Goal: Information Seeking & Learning: Learn about a topic

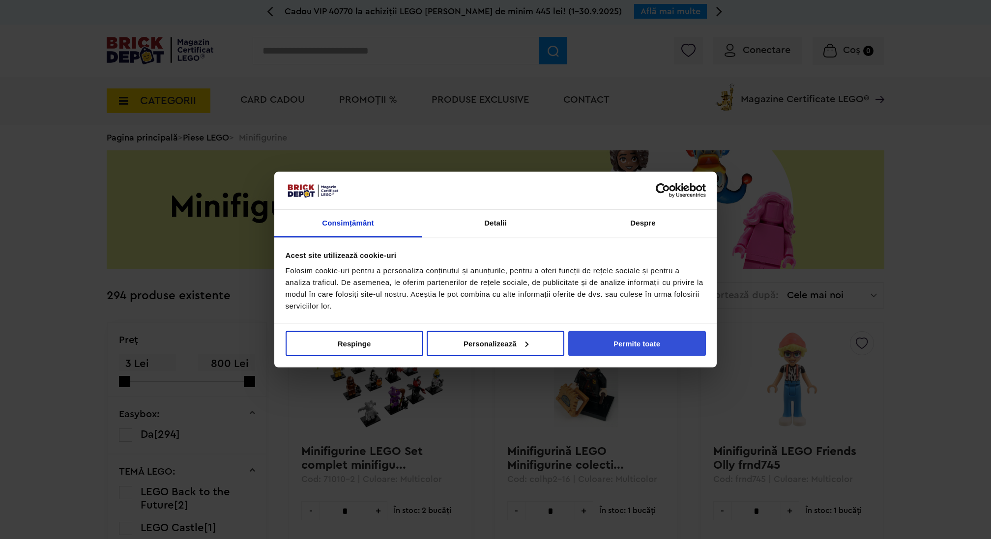
click at [660, 354] on button "Permite toate" at bounding box center [637, 343] width 138 height 25
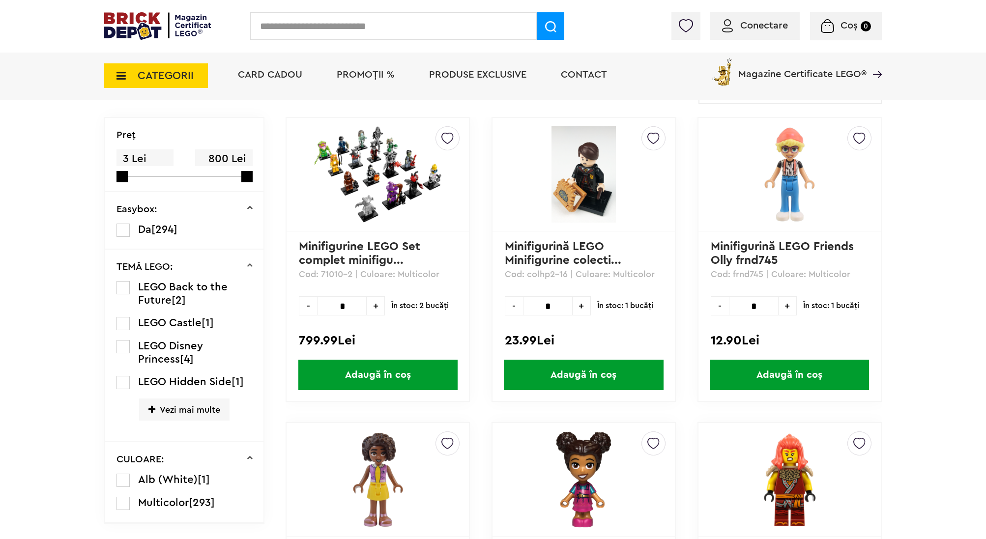
scroll to position [232, 0]
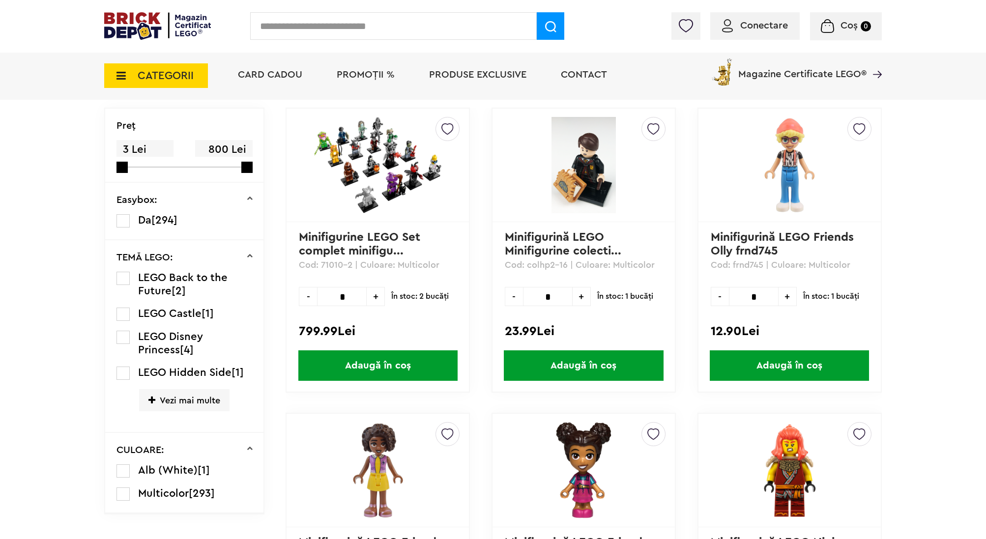
click at [125, 338] on label at bounding box center [123, 337] width 13 height 13
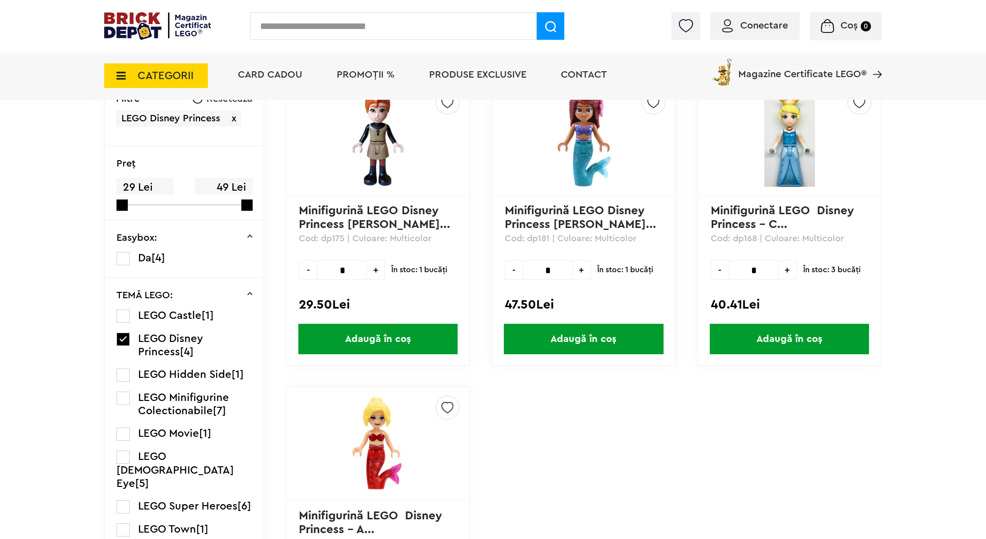
scroll to position [316, 0]
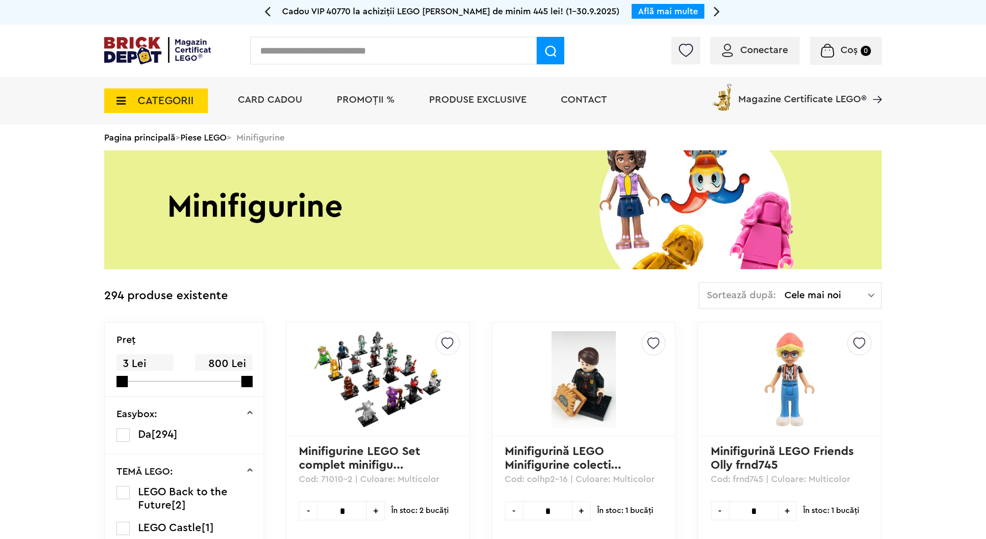
click at [127, 45] on img at bounding box center [157, 51] width 107 height 28
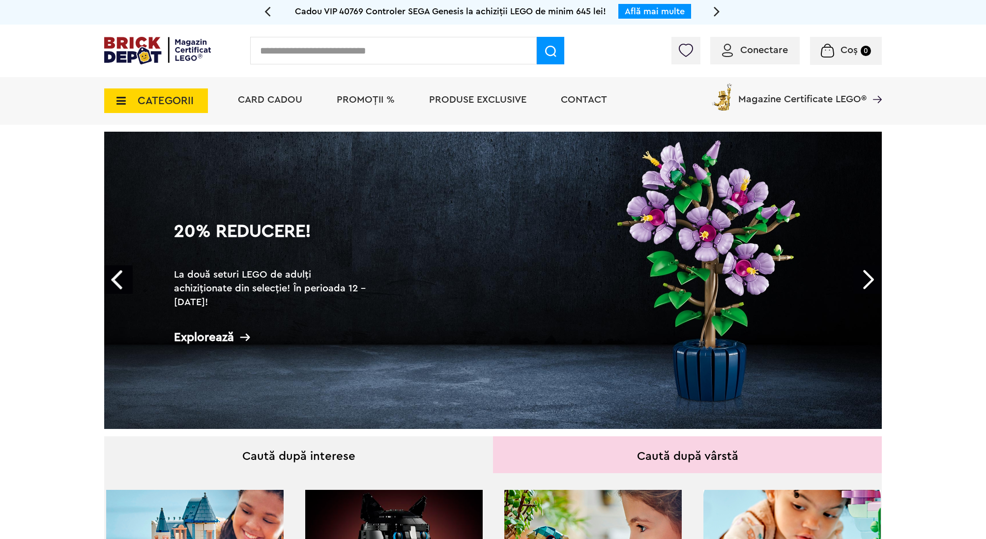
click at [868, 274] on link "Next" at bounding box center [868, 280] width 29 height 29
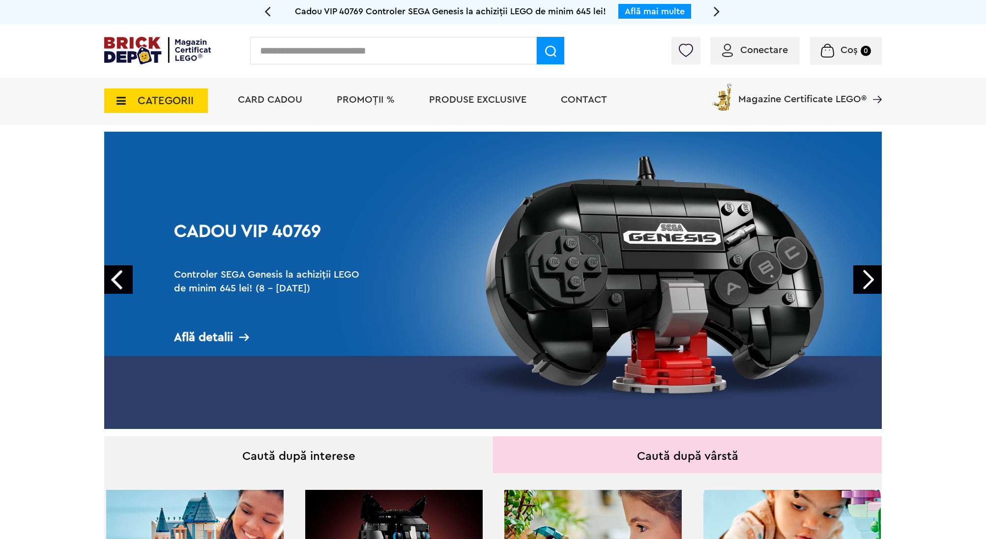
click at [868, 274] on link "Next" at bounding box center [868, 280] width 29 height 29
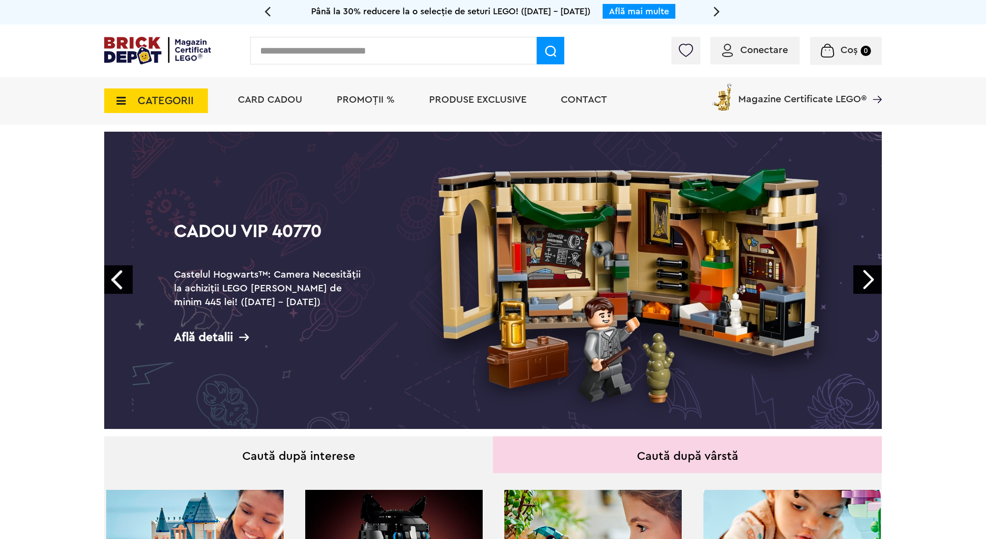
click at [868, 274] on link "Next" at bounding box center [868, 280] width 29 height 29
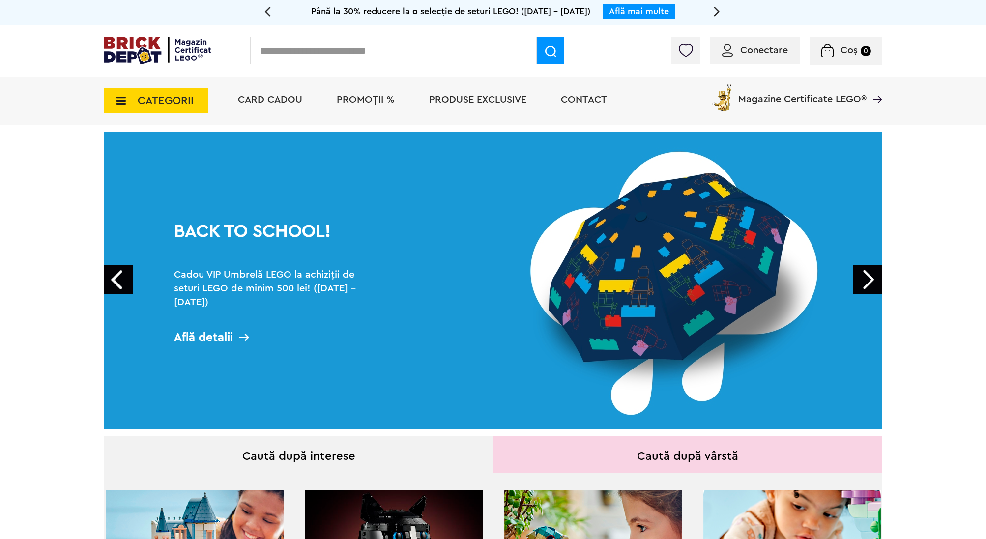
click at [868, 274] on link "Next" at bounding box center [868, 280] width 29 height 29
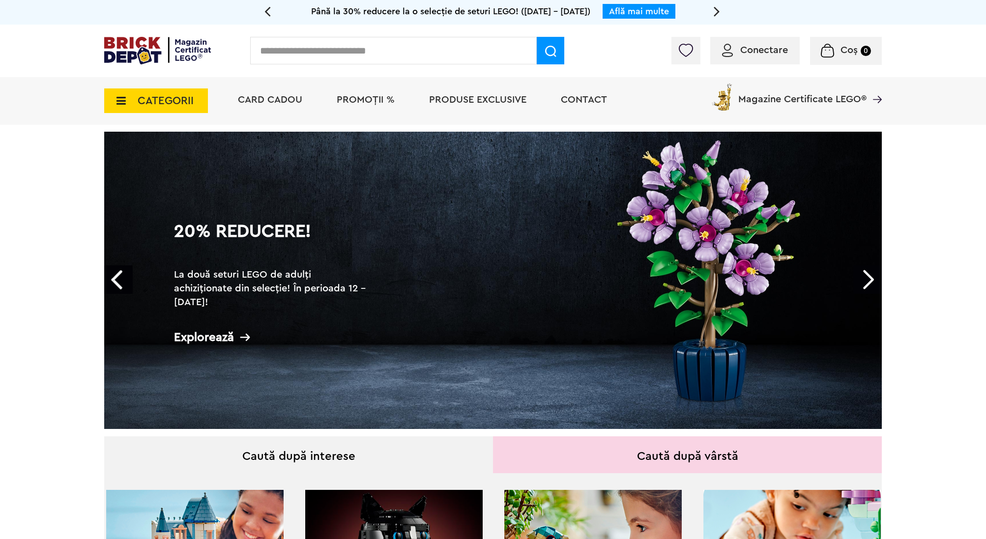
click at [868, 274] on link "Next" at bounding box center [868, 280] width 29 height 29
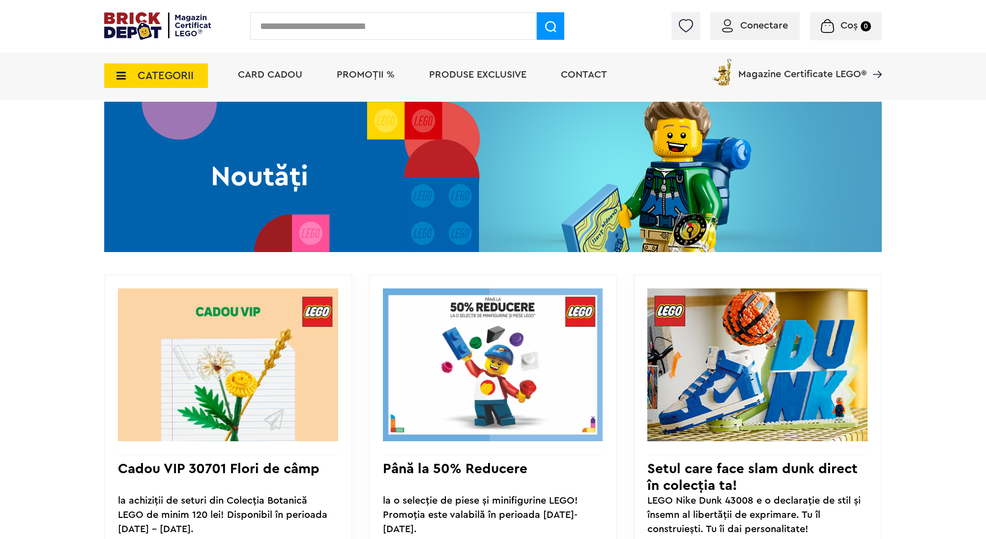
scroll to position [705, 0]
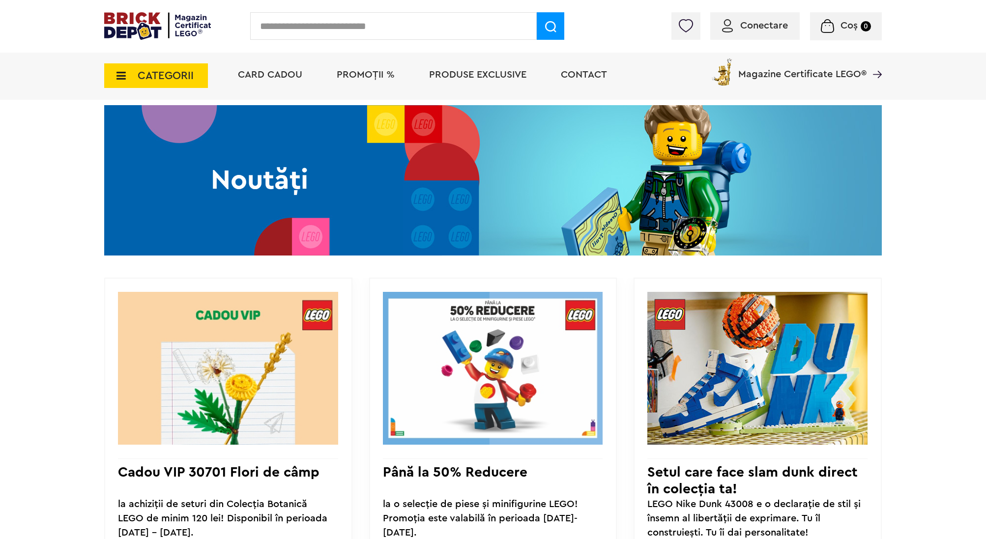
click at [334, 204] on div "Noutăți" at bounding box center [259, 180] width 311 height 150
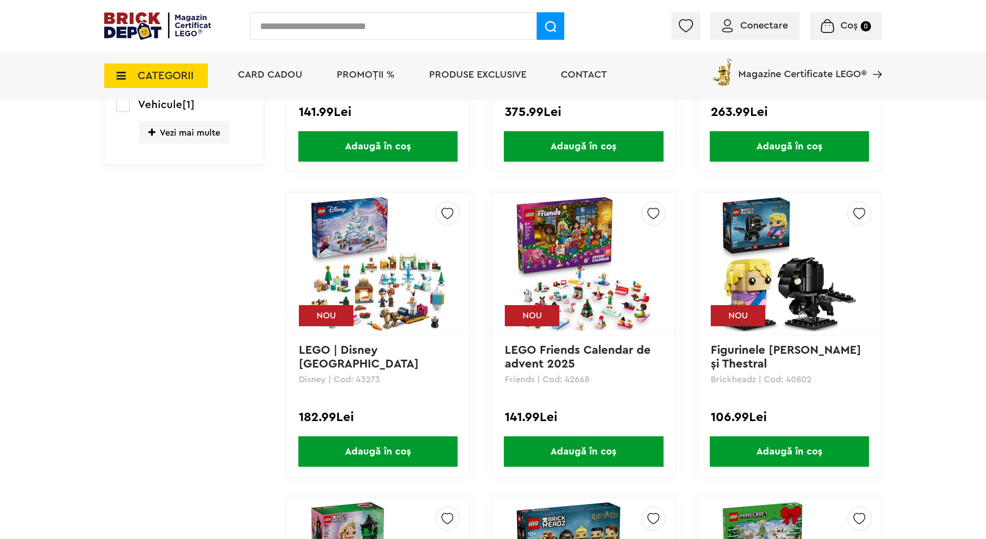
scroll to position [1068, 0]
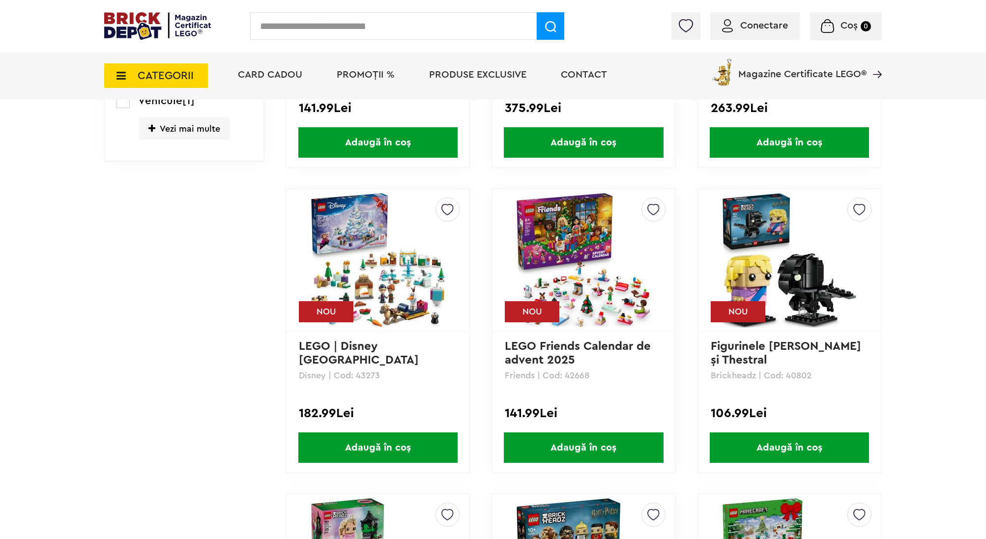
click at [384, 303] on img at bounding box center [378, 260] width 138 height 138
click at [568, 285] on img at bounding box center [584, 260] width 138 height 138
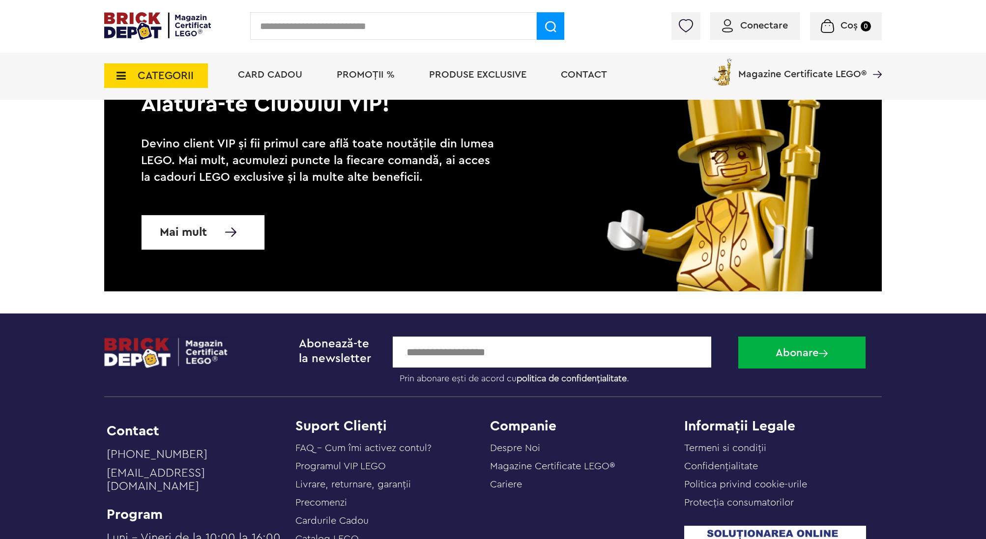
scroll to position [9525, 0]
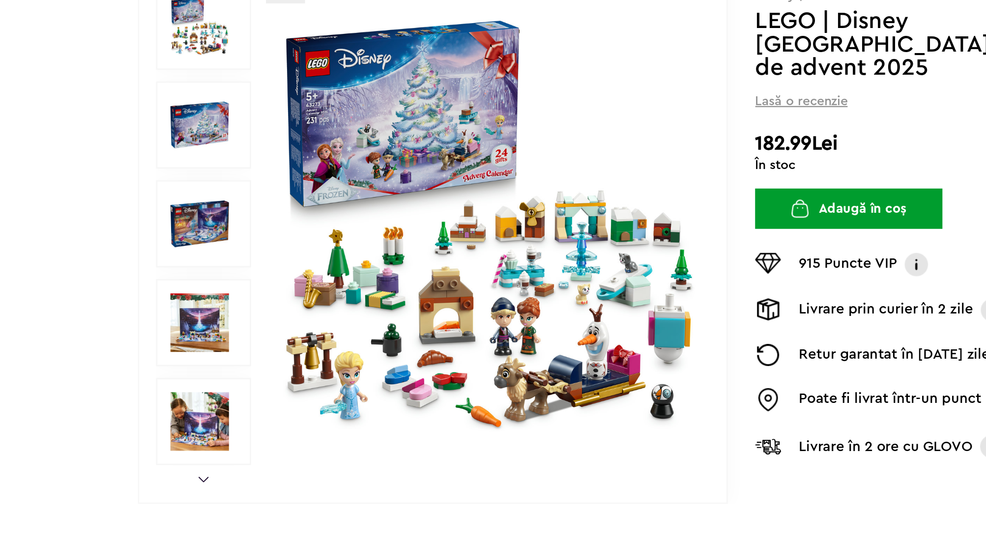
scroll to position [77, 0]
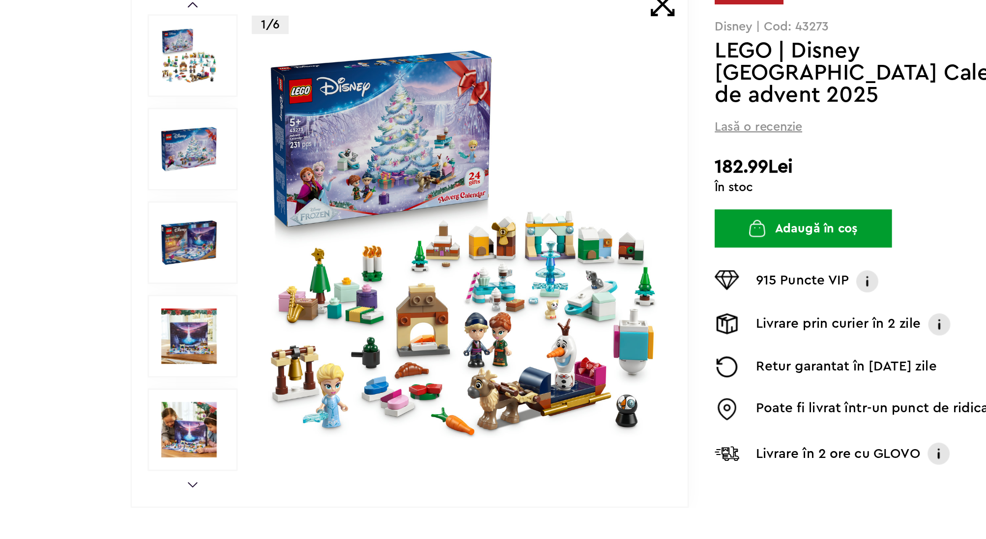
click at [151, 456] on img at bounding box center [151, 452] width 44 height 44
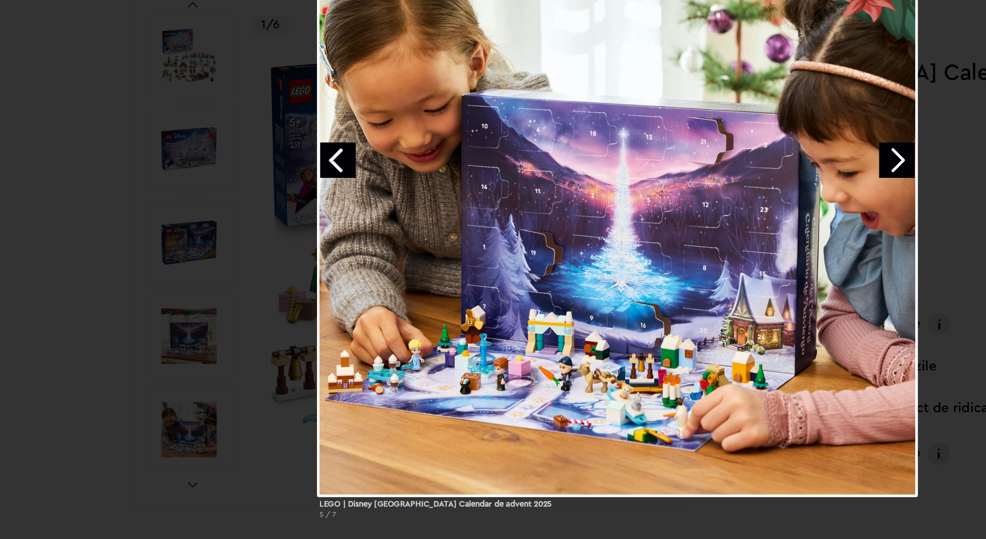
click at [154, 388] on div "LEGO ǀ Disney Regatul de gheaţă Calendar de advent 2025 5 / 7" at bounding box center [493, 278] width 986 height 506
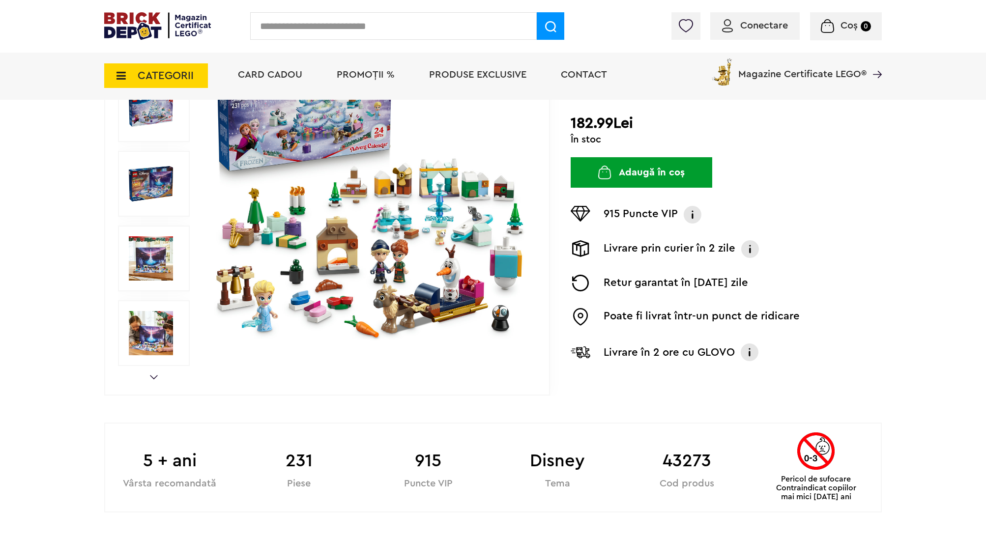
scroll to position [177, 0]
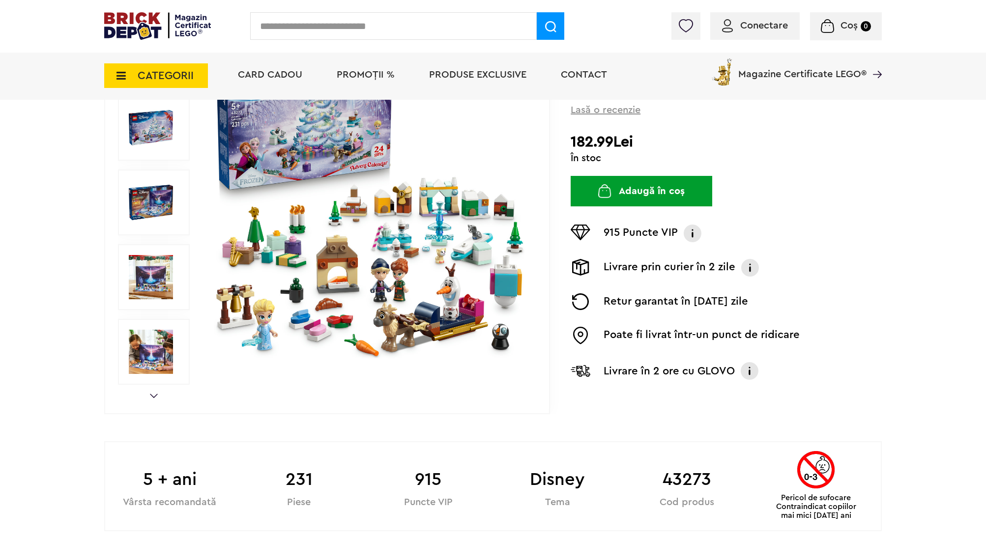
click at [154, 397] on link "Next" at bounding box center [154, 396] width 8 height 4
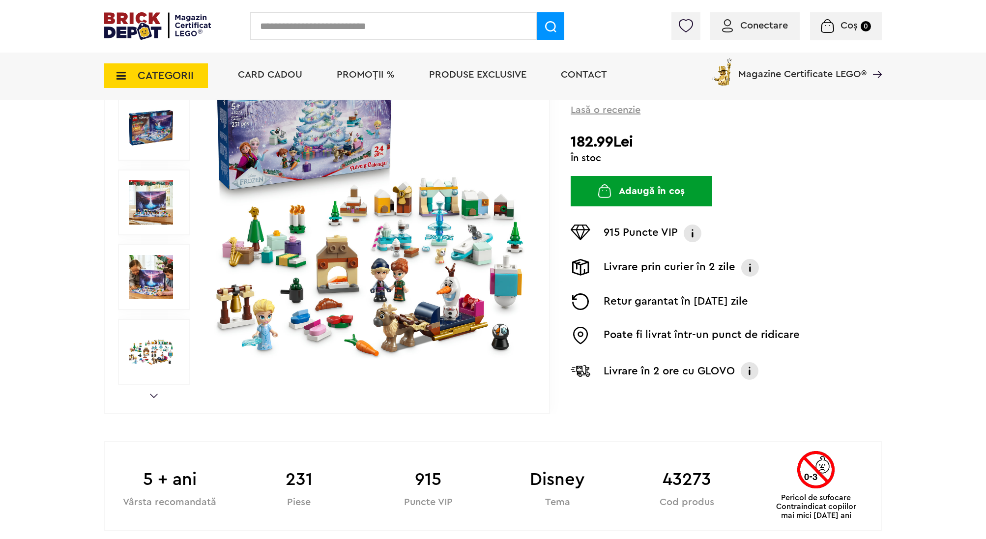
click at [154, 397] on link "Next" at bounding box center [154, 396] width 8 height 4
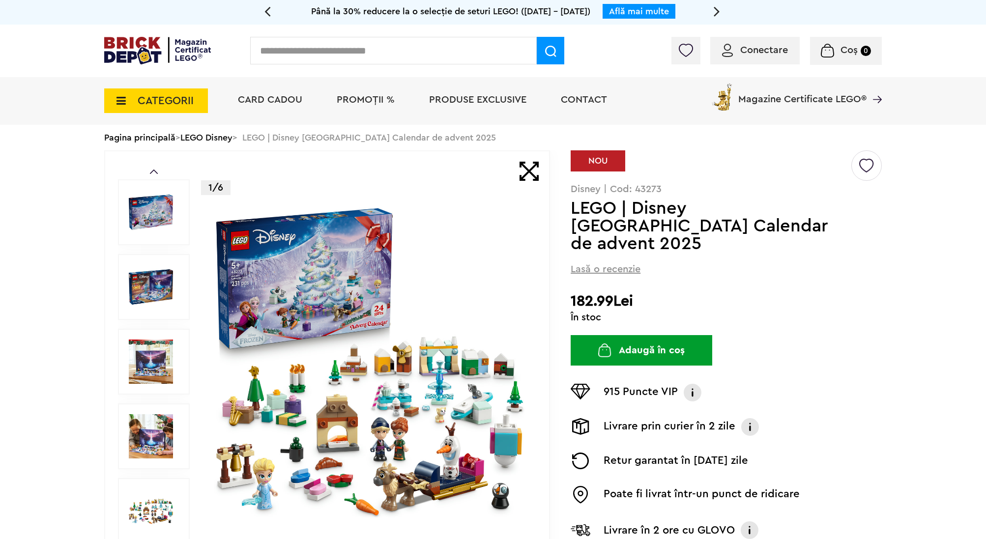
click at [269, 9] on icon at bounding box center [268, 10] width 6 height 17
click at [609, 14] on link "Află mai multe" at bounding box center [634, 11] width 60 height 9
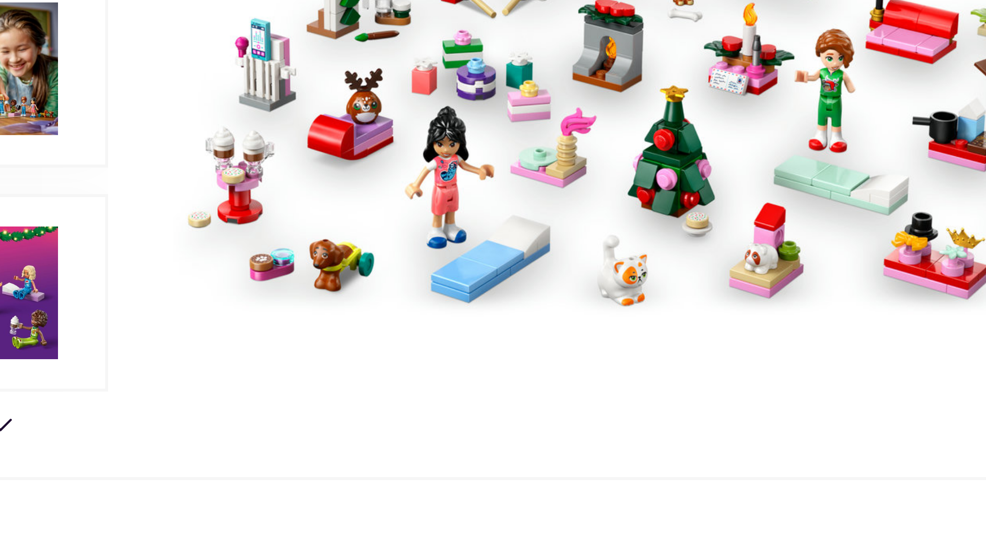
scroll to position [85, 0]
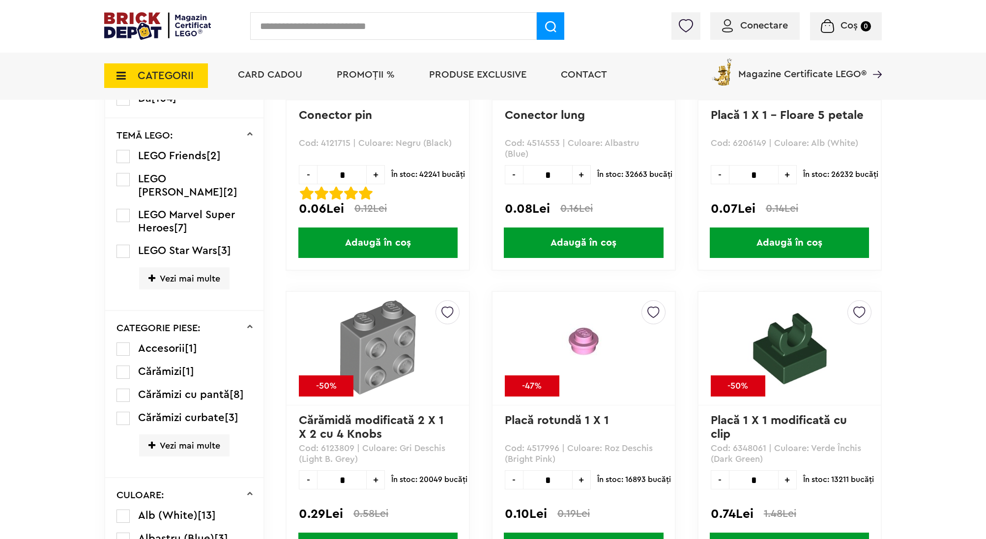
scroll to position [493, 0]
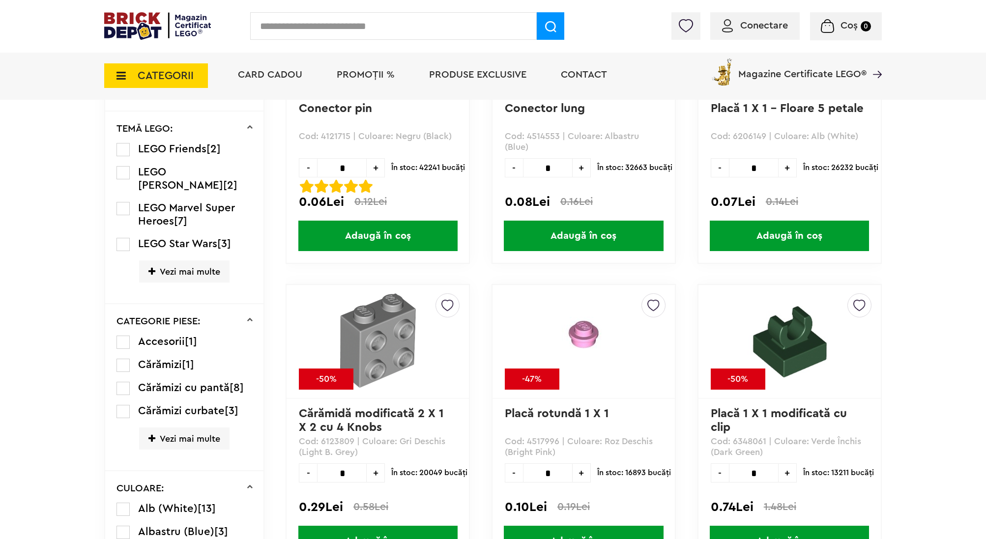
click at [168, 428] on span "Vezi mai multe" at bounding box center [184, 439] width 90 height 22
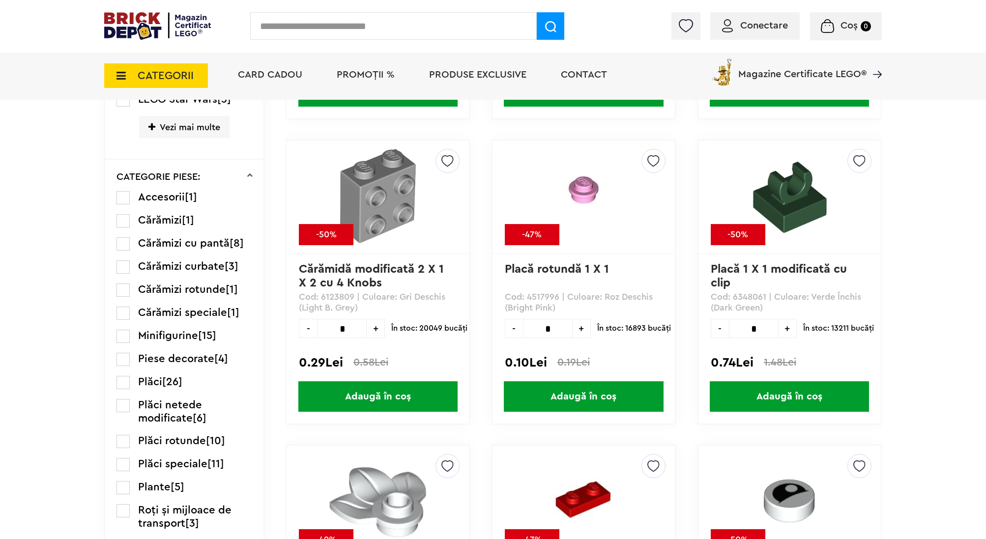
scroll to position [638, 0]
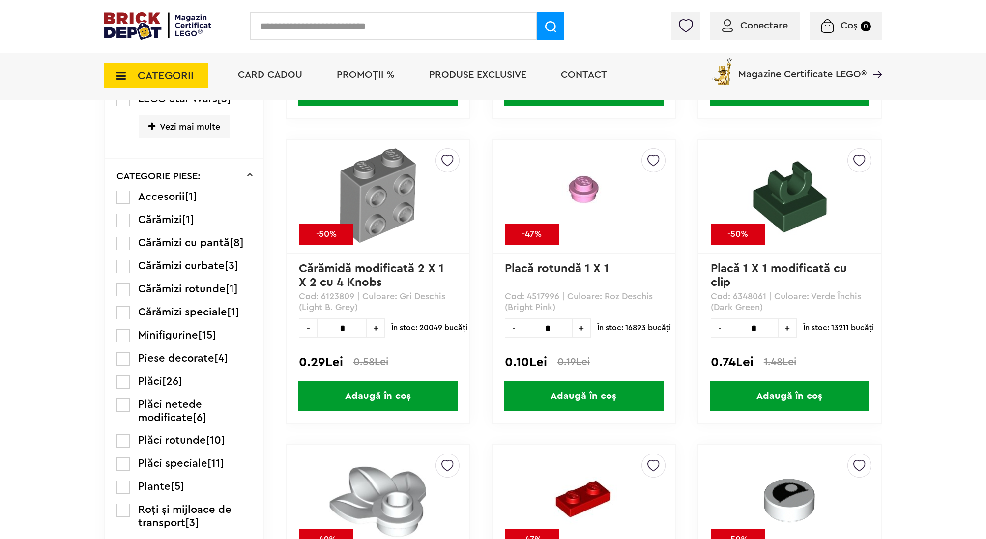
click at [119, 329] on label at bounding box center [123, 335] width 13 height 13
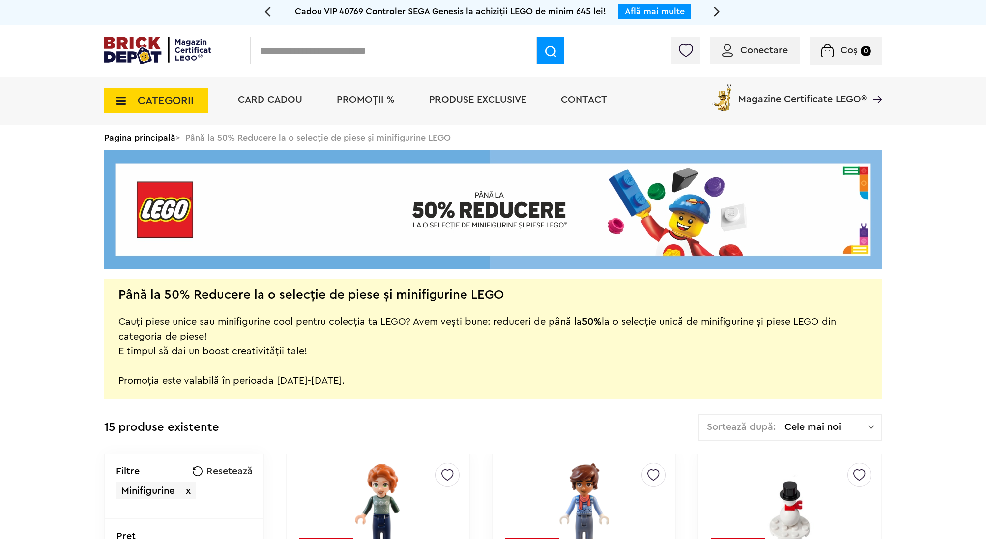
click at [718, 10] on icon at bounding box center [717, 10] width 6 height 17
click at [658, 7] on link "Află mai multe" at bounding box center [639, 11] width 60 height 9
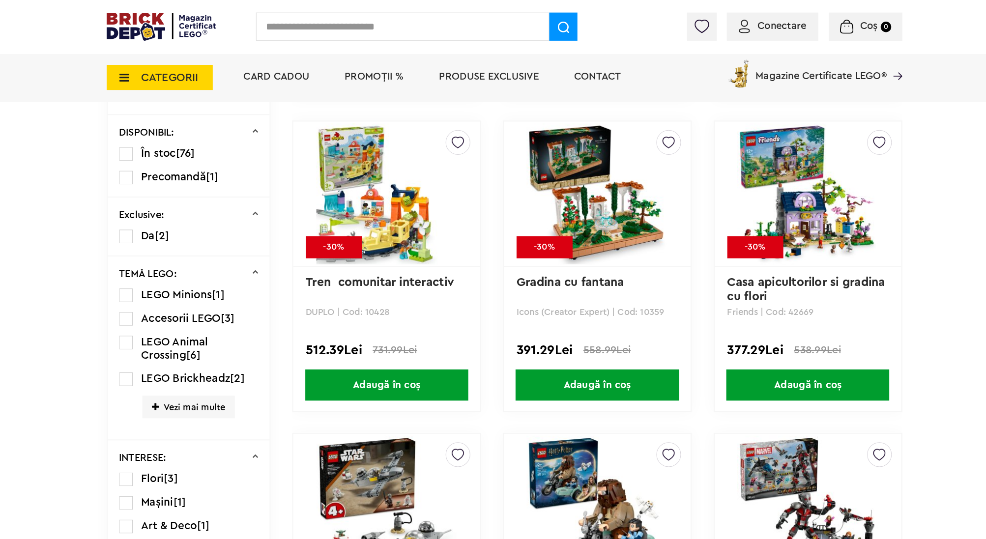
scroll to position [624, 0]
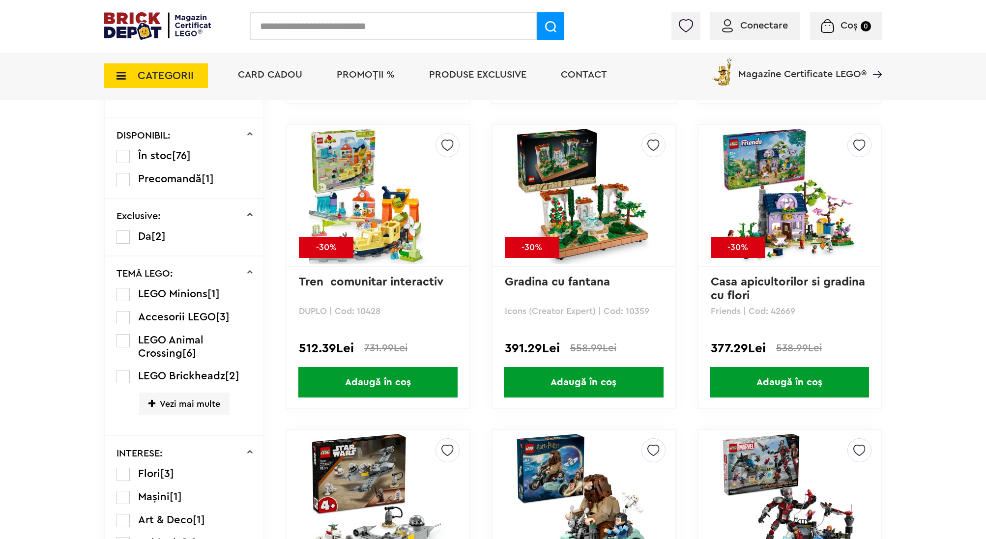
click at [382, 232] on img at bounding box center [378, 196] width 138 height 138
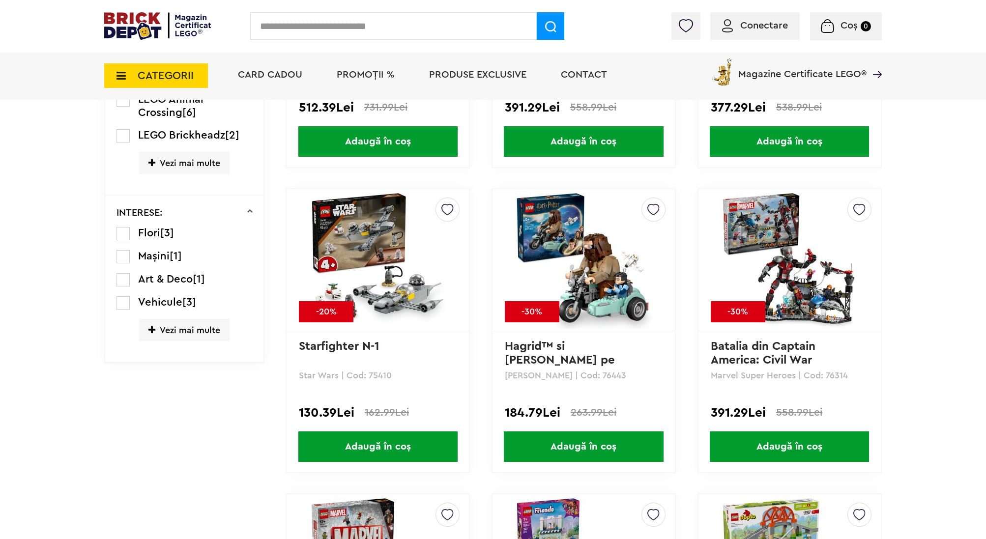
scroll to position [875, 0]
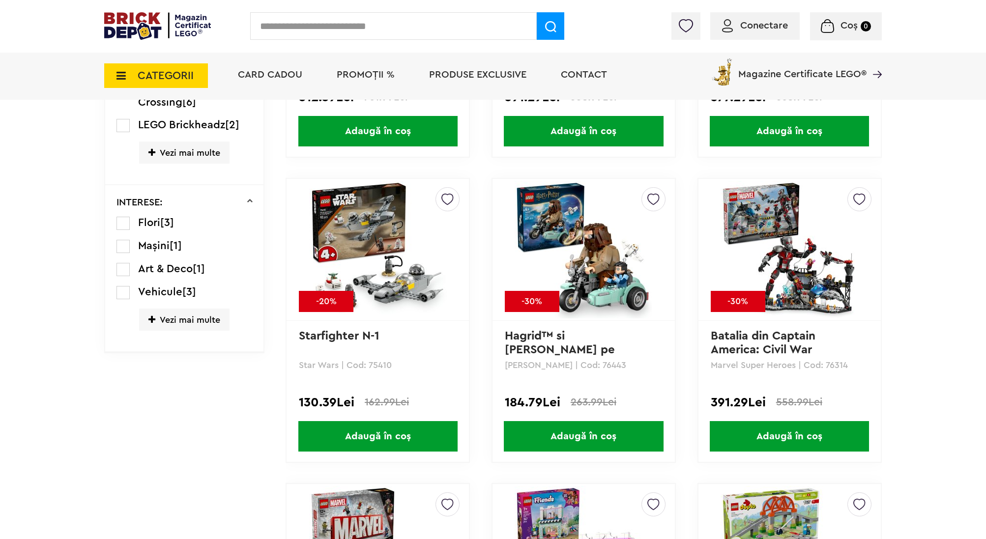
click at [362, 238] on img at bounding box center [378, 250] width 138 height 138
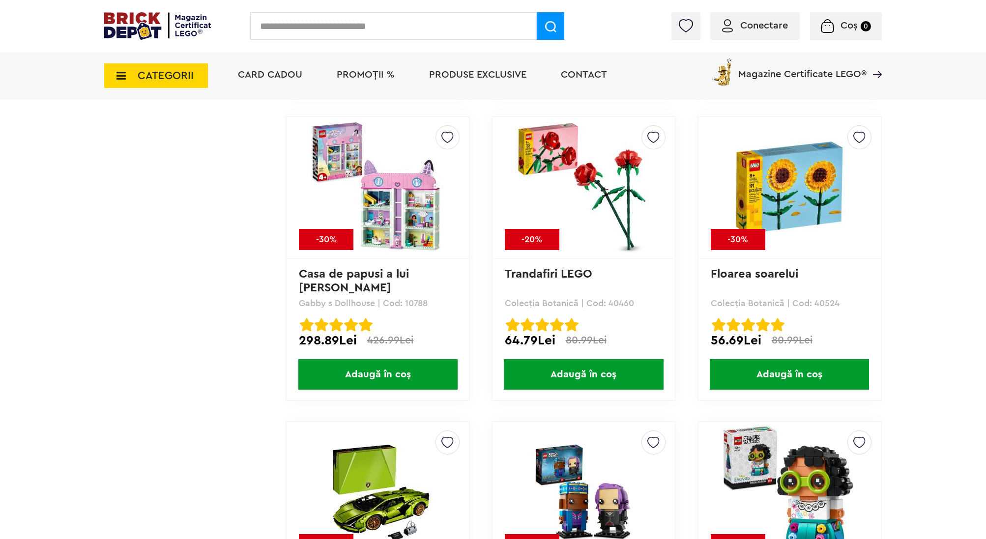
scroll to position [7351, 0]
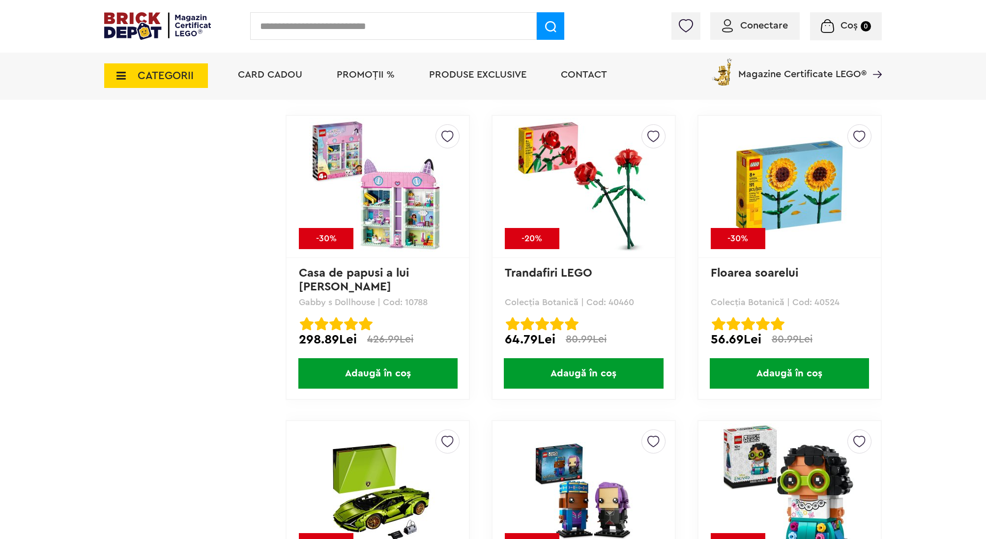
click at [369, 193] on img at bounding box center [378, 187] width 138 height 138
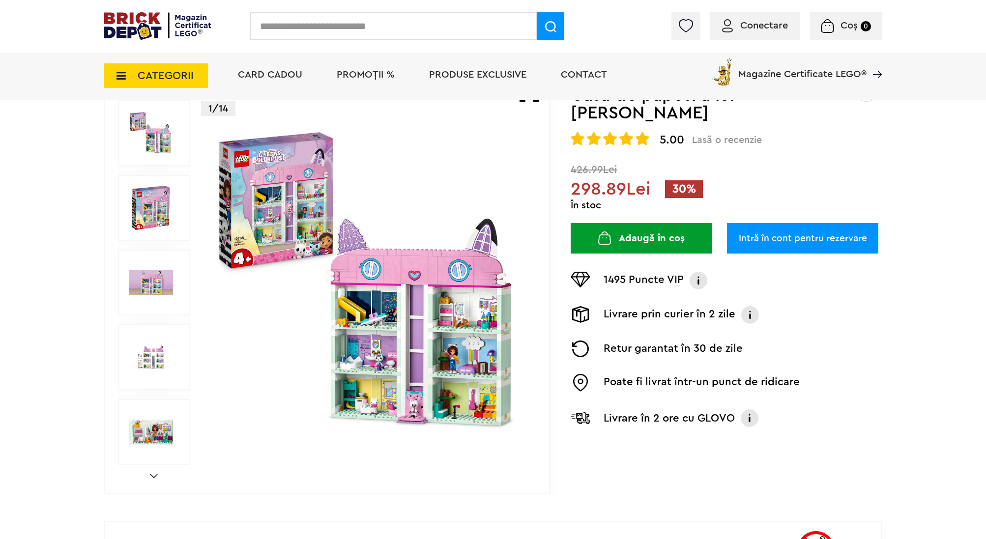
scroll to position [103, 0]
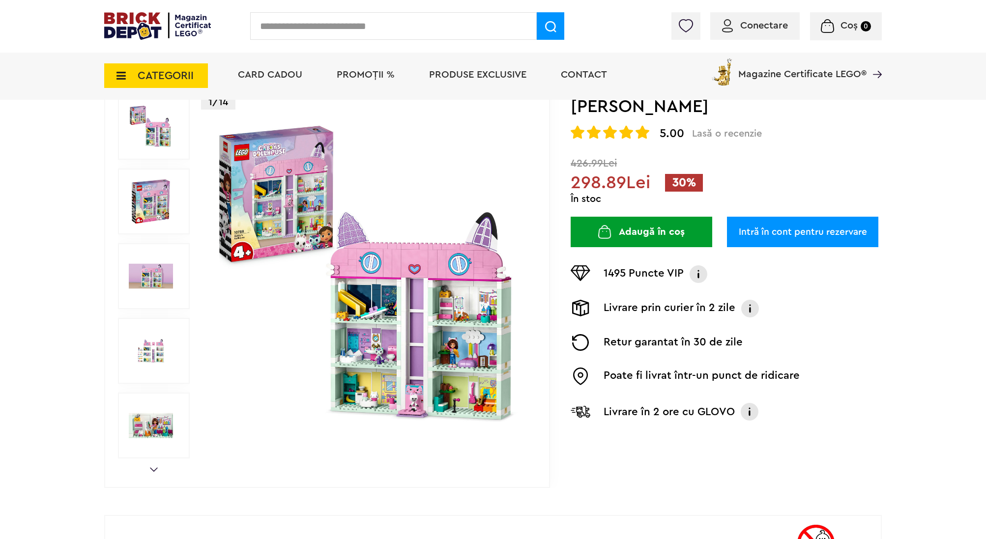
click at [143, 429] on img at bounding box center [151, 426] width 44 height 44
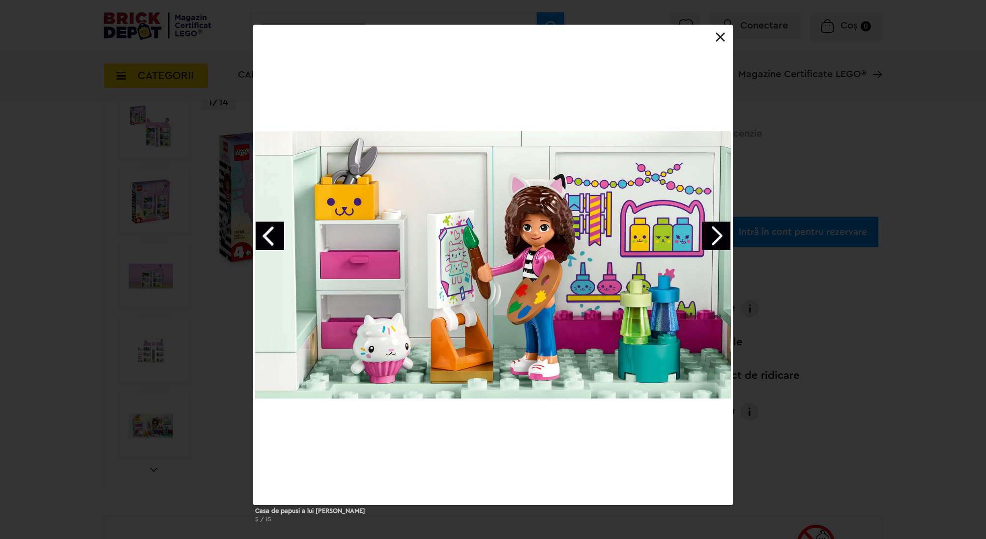
click at [717, 244] on link "Next image" at bounding box center [716, 236] width 29 height 29
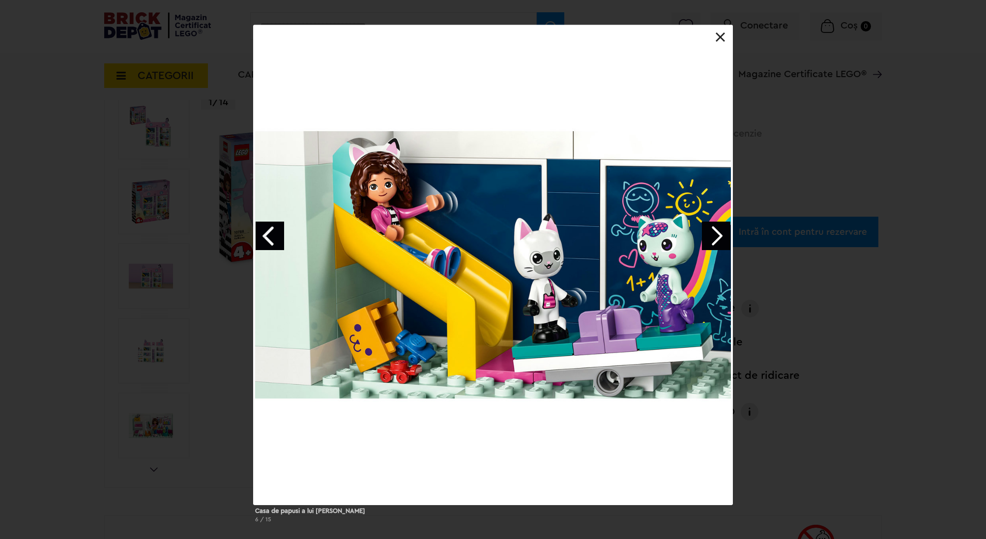
click at [714, 233] on link "Next image" at bounding box center [716, 236] width 29 height 29
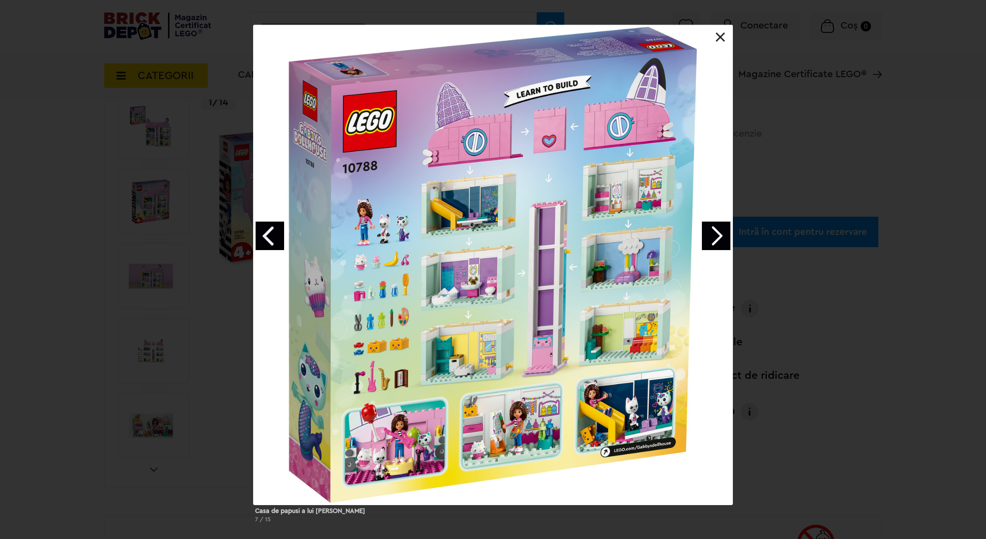
click at [714, 233] on link "Next image" at bounding box center [716, 236] width 29 height 29
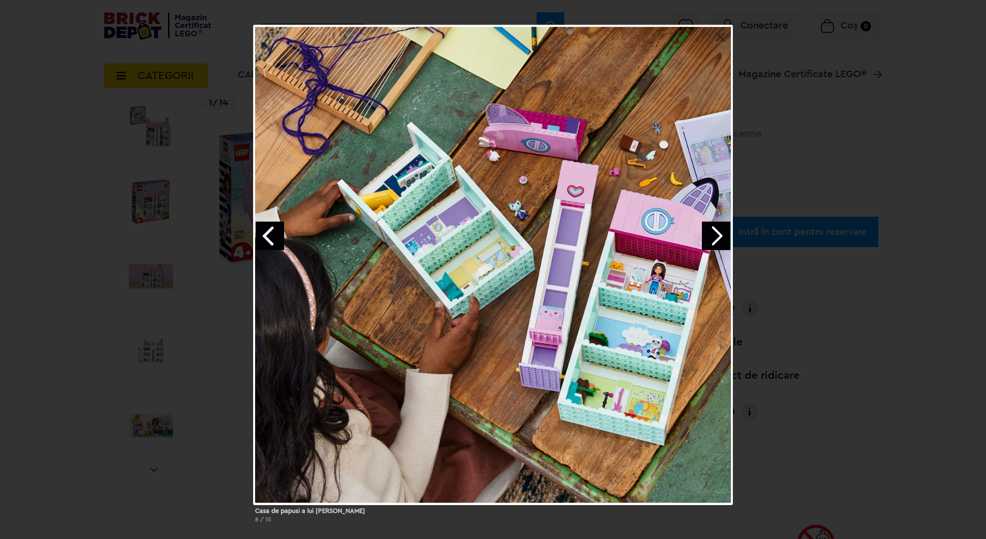
click at [714, 233] on link "Next image" at bounding box center [716, 236] width 29 height 29
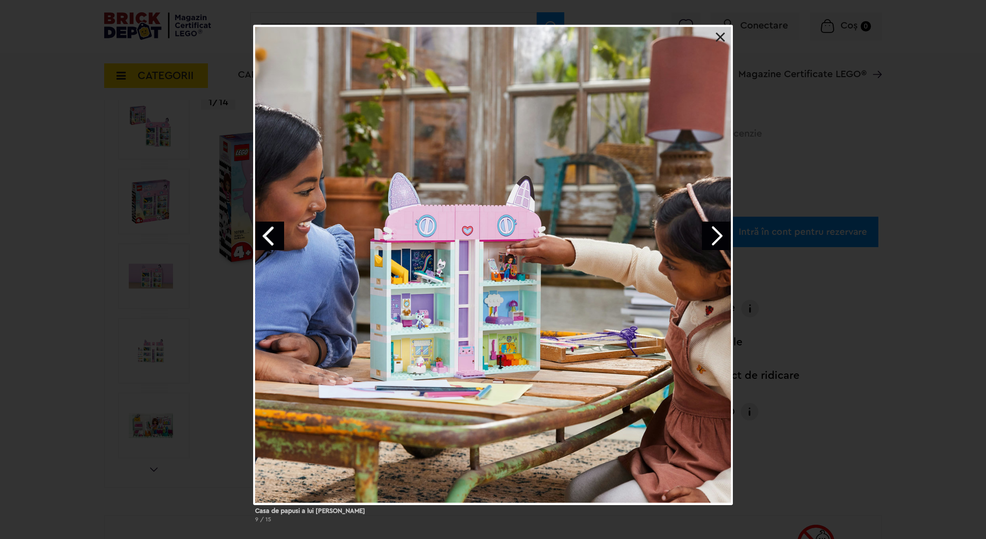
click at [719, 34] on link at bounding box center [721, 37] width 10 height 10
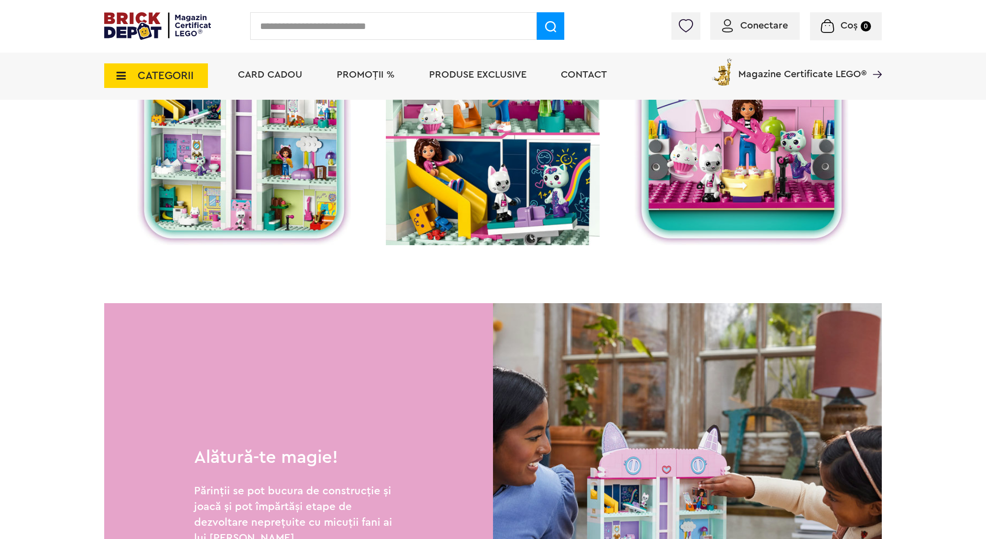
scroll to position [1178, 0]
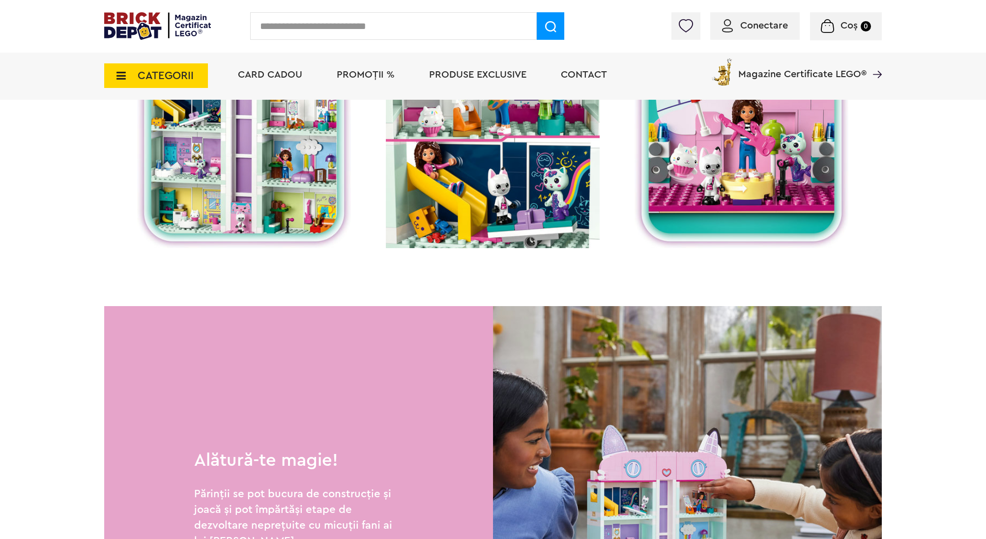
click at [308, 37] on input "text" at bounding box center [393, 26] width 287 height 28
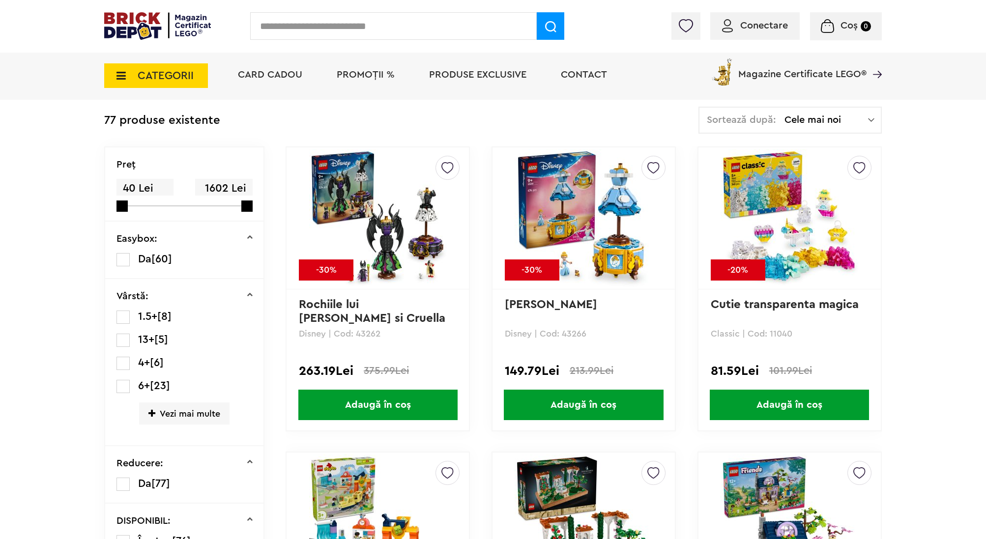
scroll to position [52, 0]
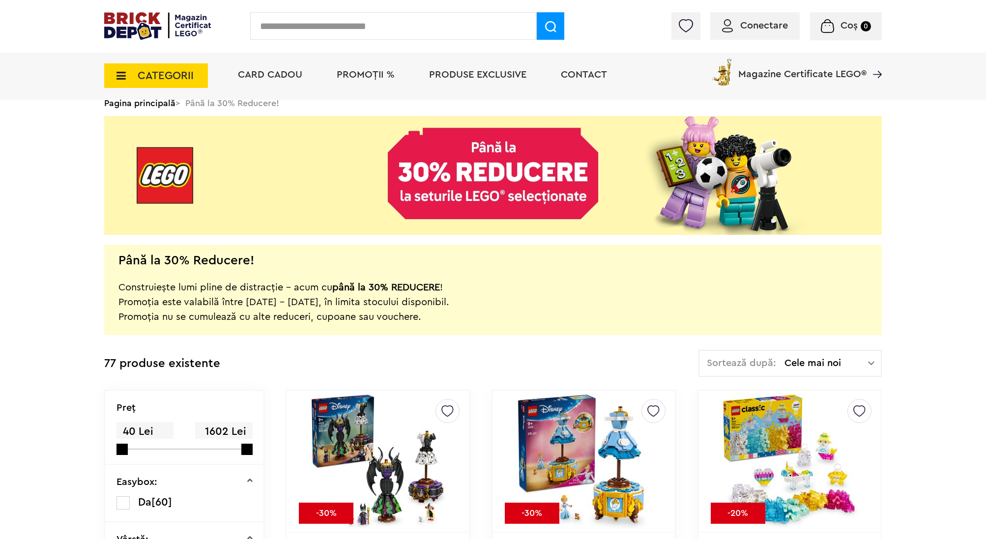
click at [398, 16] on input "text" at bounding box center [393, 26] width 287 height 28
type input "*****"
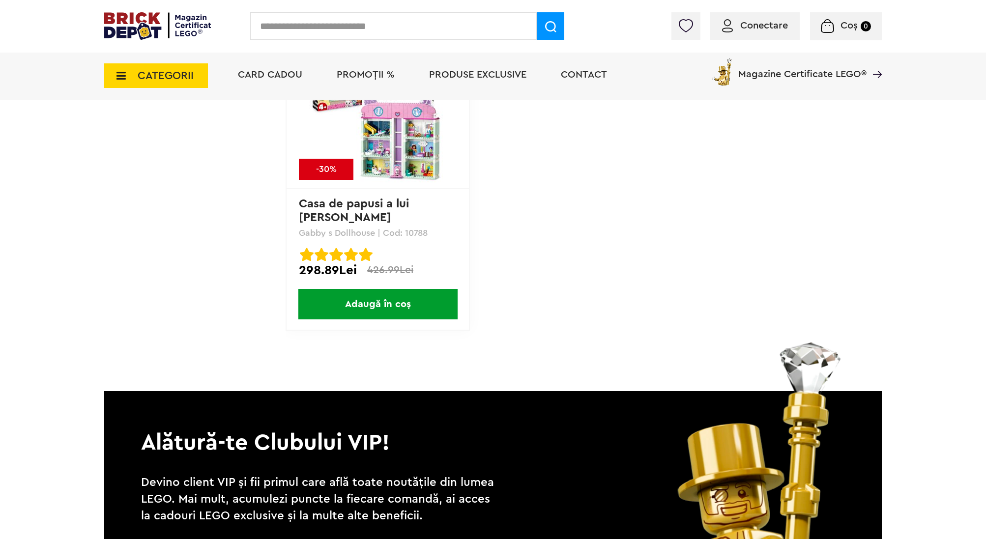
scroll to position [781, 0]
